Goal: Transaction & Acquisition: Purchase product/service

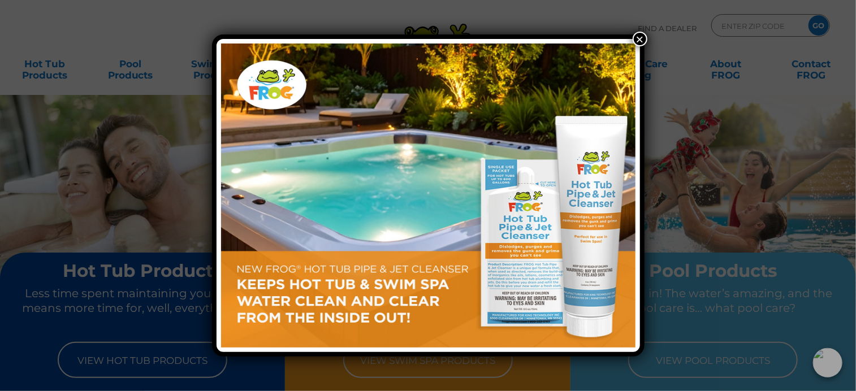
click at [634, 38] on button "×" at bounding box center [640, 39] width 15 height 15
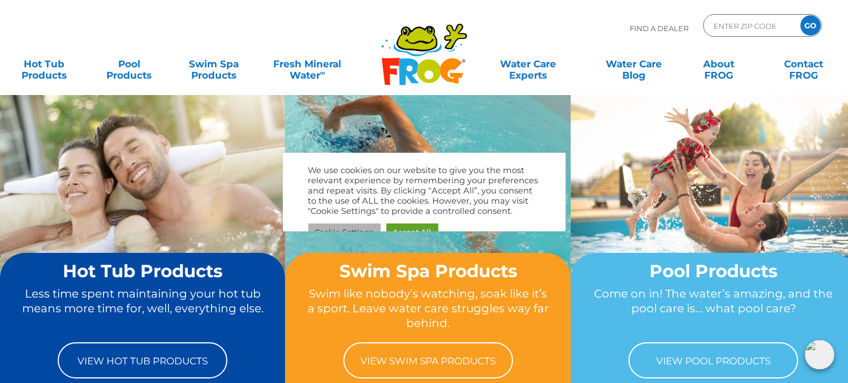
click at [357, 223] on body ".st130{clip-path:url(#SVGID_2_);fill-rule:evenodd;clip-rule:evenodd;fill:#C3CC0…" at bounding box center [424, 191] width 848 height 383
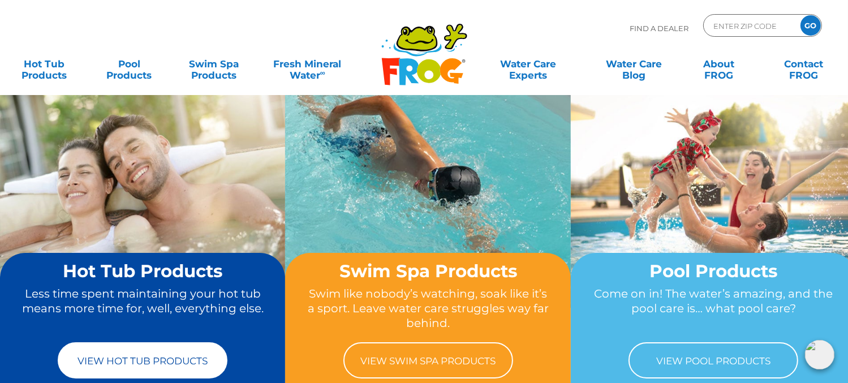
click at [174, 358] on link "View Hot Tub Products" at bounding box center [143, 360] width 170 height 36
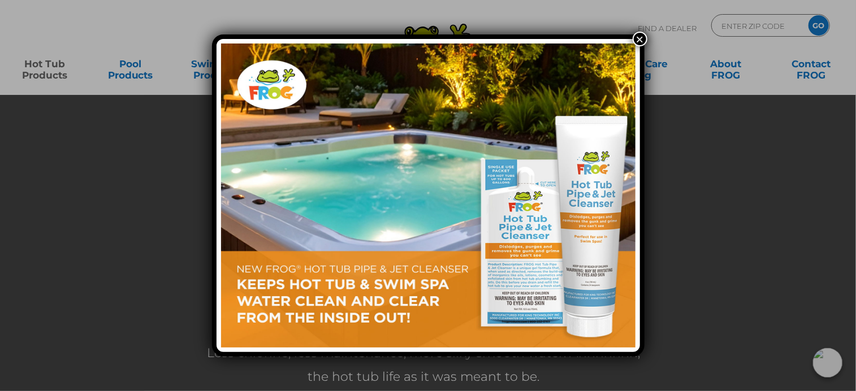
click at [636, 33] on button "×" at bounding box center [640, 39] width 15 height 15
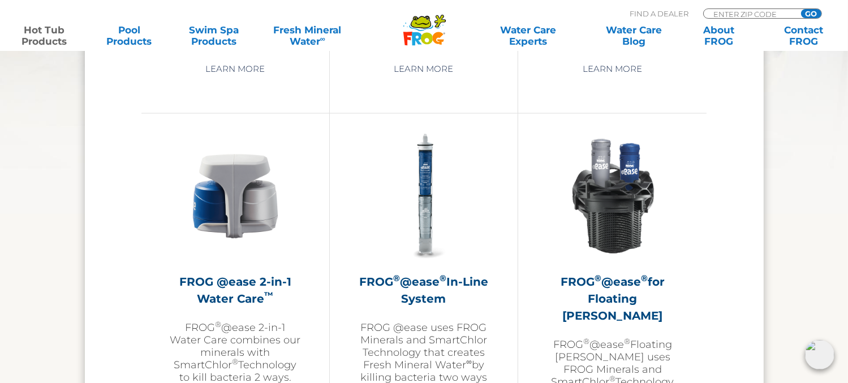
scroll to position [1583, 0]
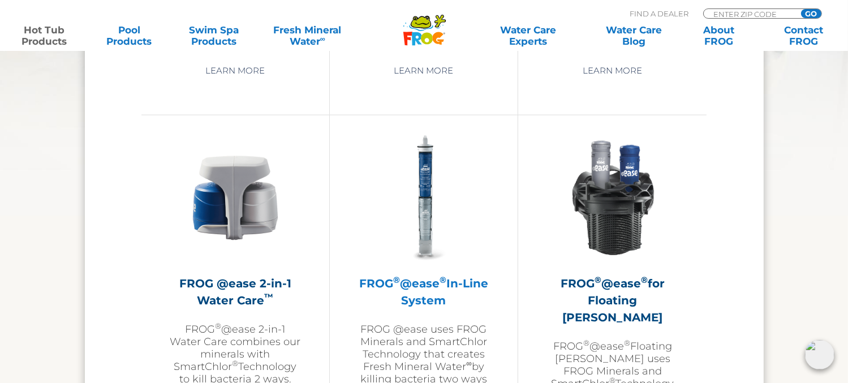
click at [409, 183] on img at bounding box center [423, 197] width 131 height 131
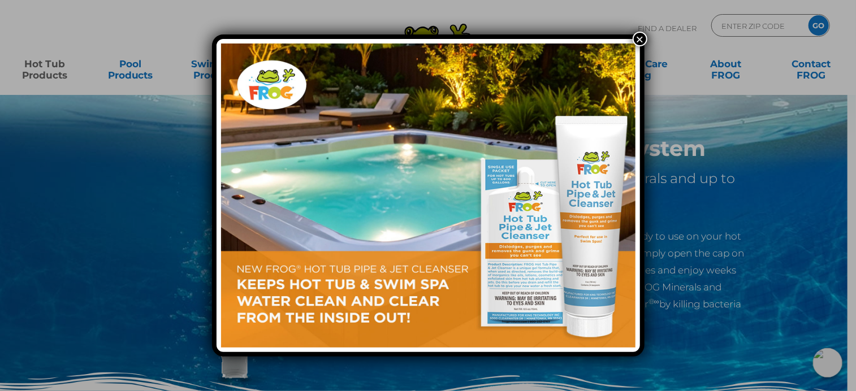
click at [642, 40] on button "×" at bounding box center [640, 39] width 15 height 15
